Goal: Task Accomplishment & Management: Manage account settings

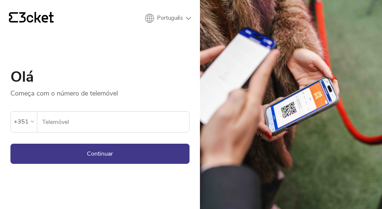
click at [54, 126] on input "Telemóvel" at bounding box center [115, 122] width 147 height 21
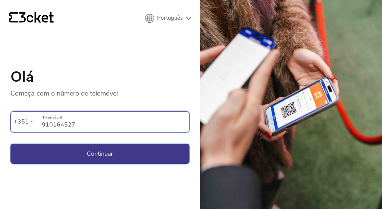
type input "910164527"
click at [100, 148] on button "Continuar" at bounding box center [99, 154] width 179 height 20
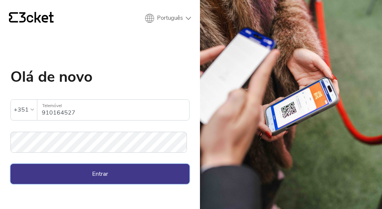
click at [118, 171] on button "Entrar" at bounding box center [99, 174] width 179 height 20
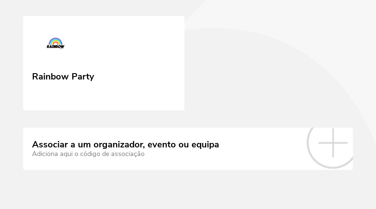
scroll to position [65, 0]
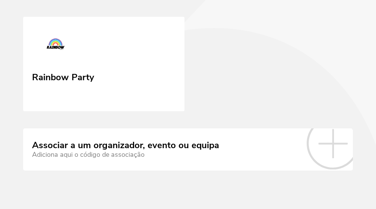
click at [255, 146] on link "Associar a um organizador, evento ou equipa Adiciona aqui o código de associação" at bounding box center [188, 149] width 330 height 42
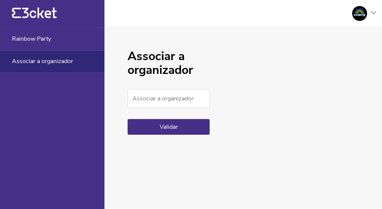
click at [373, 12] on icon at bounding box center [373, 12] width 5 height 3
click at [345, 51] on div "Gerir eventos" at bounding box center [340, 54] width 67 height 18
click at [369, 12] on div at bounding box center [361, 13] width 30 height 15
click at [331, 53] on div "Gerir eventos" at bounding box center [340, 54] width 67 height 18
click at [370, 14] on div at bounding box center [361, 13] width 30 height 15
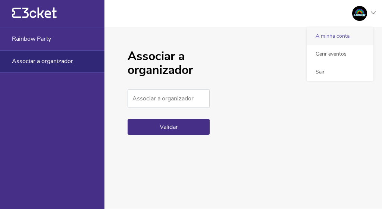
click at [334, 34] on div "A minha conta" at bounding box center [340, 36] width 67 height 18
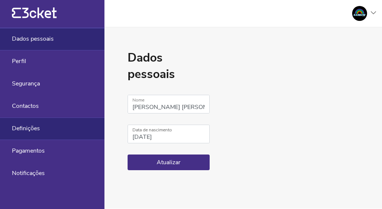
click at [26, 134] on div "Definições" at bounding box center [52, 128] width 104 height 22
select select "pt_PT"
select select "Europe/Lisbon"
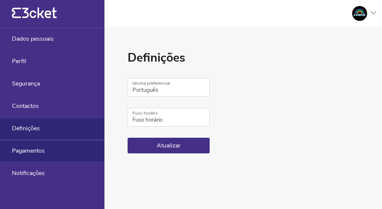
click at [28, 154] on span "Pagamentos" at bounding box center [28, 150] width 33 height 7
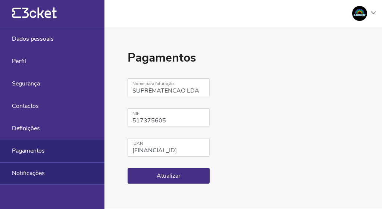
click at [22, 173] on span "Notificações" at bounding box center [28, 173] width 33 height 7
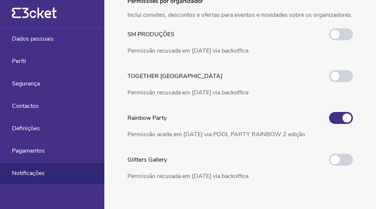
scroll to position [131, 0]
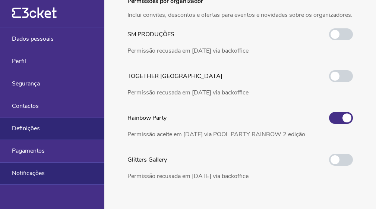
click at [31, 126] on span "Definições" at bounding box center [26, 128] width 28 height 7
select select "pt_PT"
select select "Europe/Lisbon"
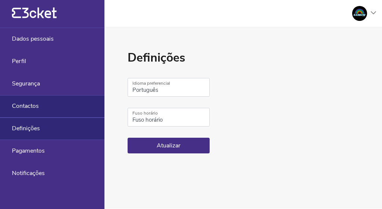
click at [29, 105] on span "Contactos" at bounding box center [25, 106] width 27 height 7
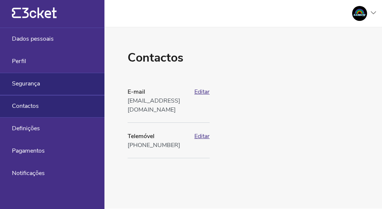
click at [25, 88] on div "Segurança" at bounding box center [52, 84] width 104 height 22
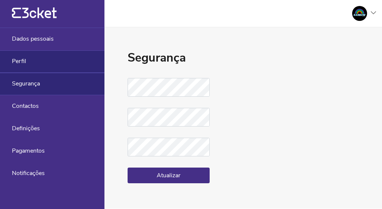
click at [21, 60] on span "Perfil" at bounding box center [19, 61] width 14 height 7
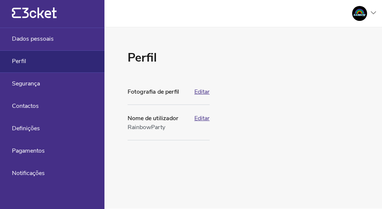
click at [203, 120] on button "Editar" at bounding box center [201, 118] width 15 height 7
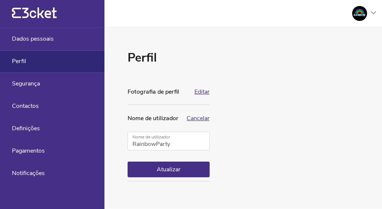
click at [265, 137] on div "Perfil Fotografia de perfil Editar Apenas ficheiros .jpeg, .jpg, .png, .gif com…" at bounding box center [243, 117] width 278 height 181
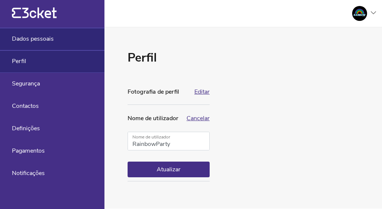
click at [53, 41] on span "Dados pessoais" at bounding box center [33, 38] width 42 height 7
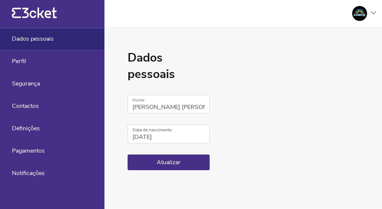
click at [53, 41] on span "Dados pessoais" at bounding box center [33, 38] width 42 height 7
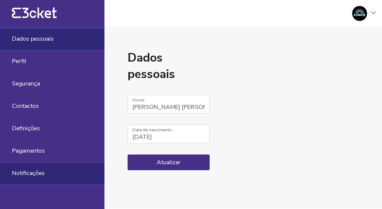
click at [35, 175] on span "Notificações" at bounding box center [28, 173] width 33 height 7
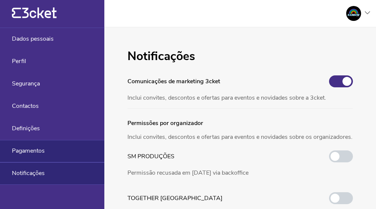
click at [29, 148] on span "Pagamentos" at bounding box center [28, 150] width 33 height 7
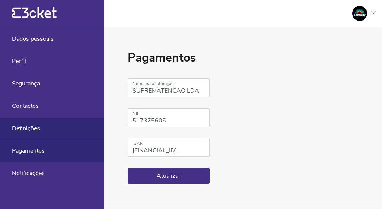
click at [31, 135] on div "Definições" at bounding box center [52, 128] width 104 height 22
select select "pt_PT"
select select "Europe/Lisbon"
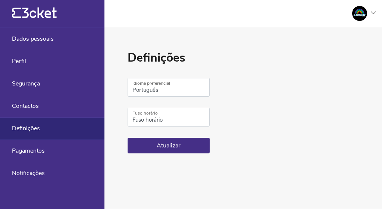
click at [38, 11] on icon at bounding box center [39, 12] width 34 height 11
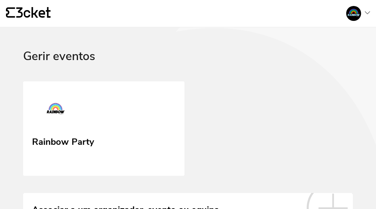
click at [361, 9] on div at bounding box center [356, 13] width 30 height 15
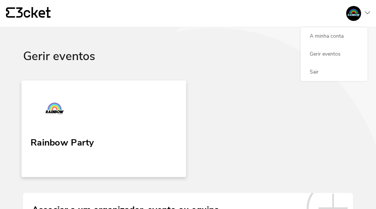
click at [124, 130] on link "Rainbow Party" at bounding box center [104, 128] width 164 height 97
